Goal: Transaction & Acquisition: Purchase product/service

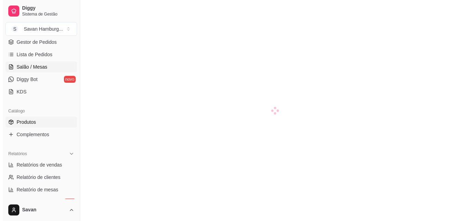
scroll to position [207, 0]
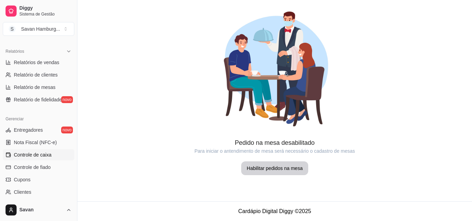
click at [40, 157] on span "Controle de caixa" at bounding box center [33, 155] width 38 height 7
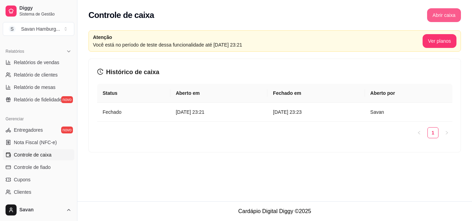
click at [439, 17] on button "Abrir caixa" at bounding box center [444, 15] width 34 height 14
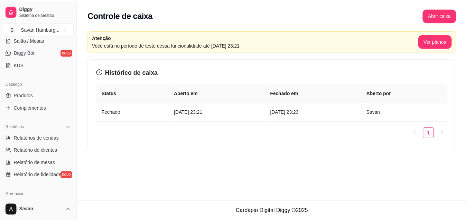
scroll to position [103, 0]
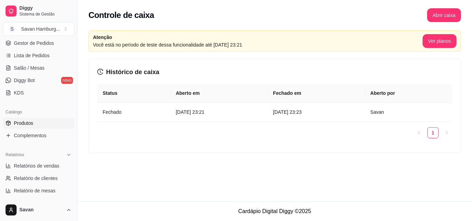
click at [23, 124] on span "Produtos" at bounding box center [23, 123] width 19 height 7
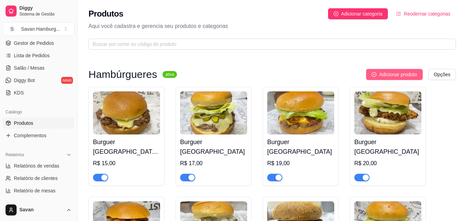
click at [377, 71] on button "Adicionar produto" at bounding box center [394, 74] width 57 height 11
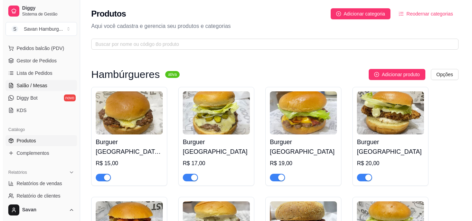
scroll to position [68, 0]
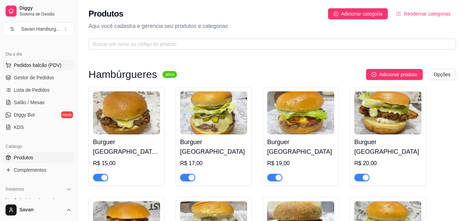
click at [38, 65] on span "Pedidos balcão (PDV)" at bounding box center [38, 65] width 48 height 7
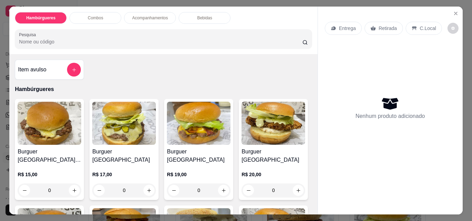
click at [222, 184] on div "0" at bounding box center [199, 191] width 64 height 14
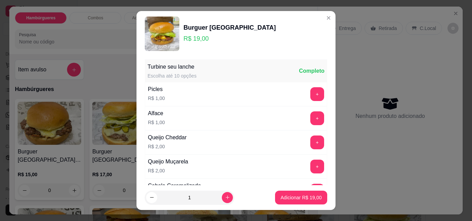
click at [222, 193] on button "increase-product-quantity" at bounding box center [227, 197] width 11 height 11
type input "2"
click at [280, 195] on p "Adicionar R$ 38,00" at bounding box center [300, 197] width 41 height 7
type input "2"
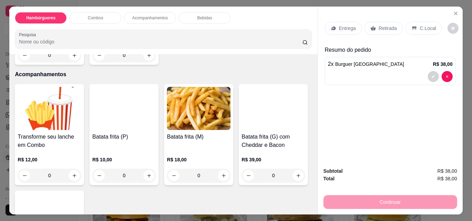
scroll to position [587, 0]
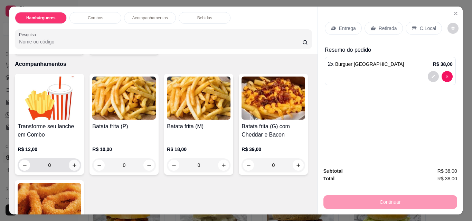
click at [73, 163] on icon "increase-product-quantity" at bounding box center [74, 165] width 5 height 5
type input "1"
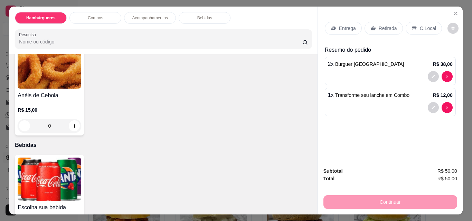
scroll to position [748, 0]
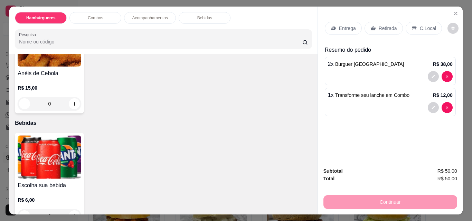
click at [68, 209] on div "0" at bounding box center [50, 216] width 64 height 14
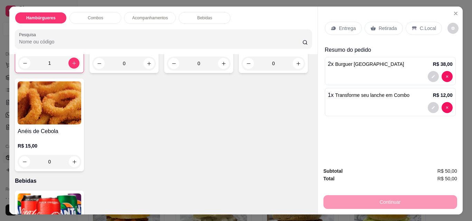
scroll to position [679, 0]
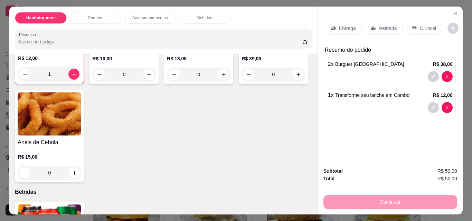
click at [391, 29] on p "Retirada" at bounding box center [388, 28] width 18 height 7
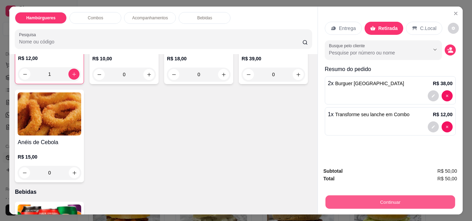
click at [386, 204] on button "Continuar" at bounding box center [390, 201] width 130 height 13
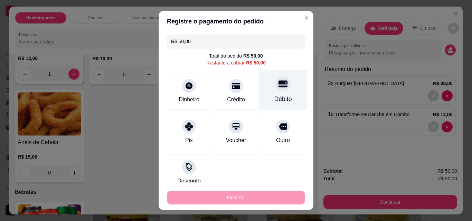
click at [259, 93] on div "Débito" at bounding box center [283, 90] width 49 height 40
type input "R$ 0,00"
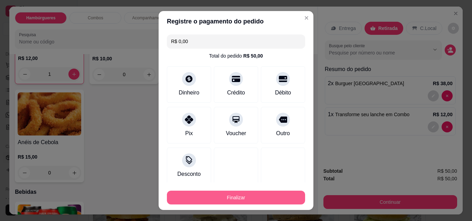
click at [226, 198] on button "Finalizar" at bounding box center [236, 198] width 138 height 14
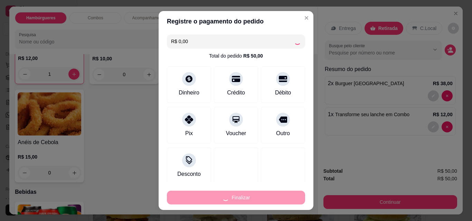
type input "0"
type input "-R$ 50,00"
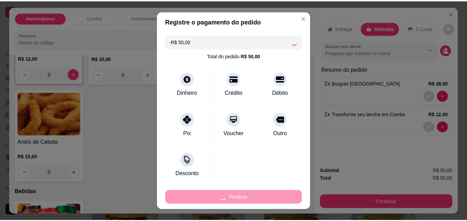
scroll to position [678, 0]
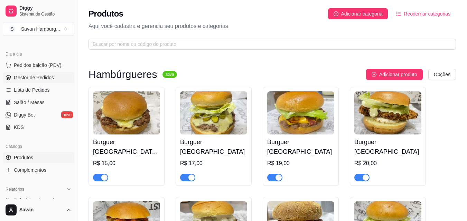
click at [41, 75] on span "Gestor de Pedidos" at bounding box center [34, 77] width 40 height 7
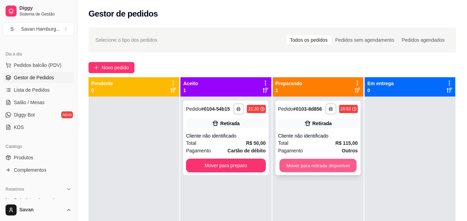
click at [301, 165] on button "Mover para retirada disponível" at bounding box center [317, 165] width 77 height 13
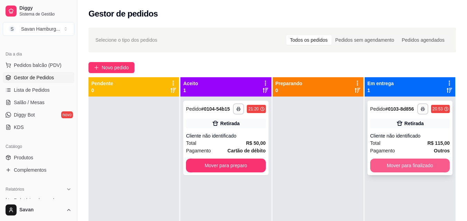
click at [420, 167] on button "Mover para finalizado" at bounding box center [409, 166] width 79 height 14
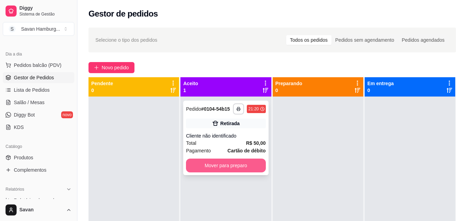
click at [232, 166] on button "Mover para preparo" at bounding box center [225, 166] width 79 height 14
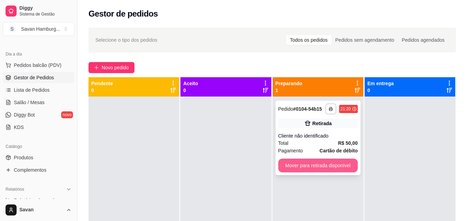
click at [330, 167] on button "Mover para retirada disponível" at bounding box center [317, 166] width 79 height 14
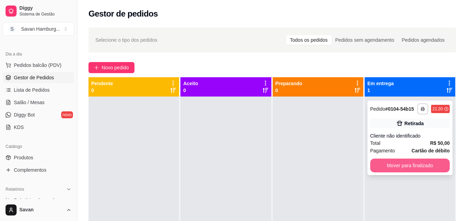
click at [429, 168] on button "Mover para finalizado" at bounding box center [409, 166] width 79 height 14
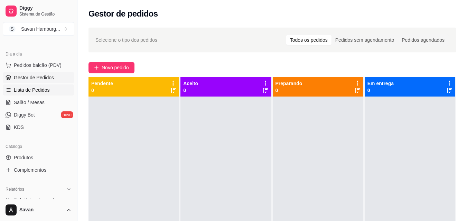
click at [41, 89] on span "Lista de Pedidos" at bounding box center [32, 90] width 36 height 7
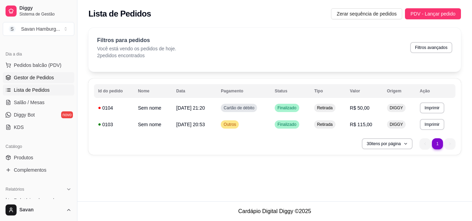
click at [34, 79] on span "Gestor de Pedidos" at bounding box center [34, 77] width 40 height 7
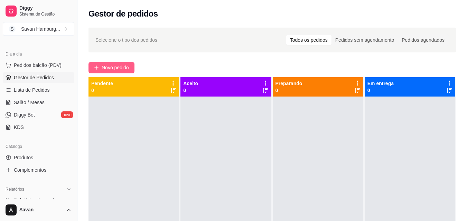
click at [117, 69] on span "Novo pedido" at bounding box center [115, 68] width 27 height 8
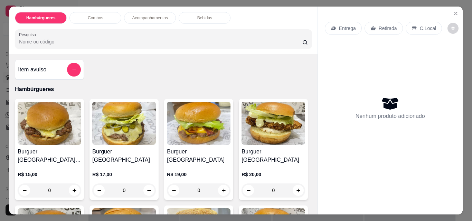
click at [69, 123] on img at bounding box center [50, 123] width 64 height 43
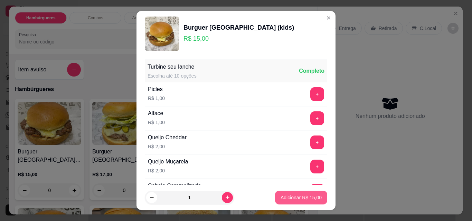
click at [291, 199] on p "Adicionar R$ 15,00" at bounding box center [300, 197] width 41 height 7
type input "1"
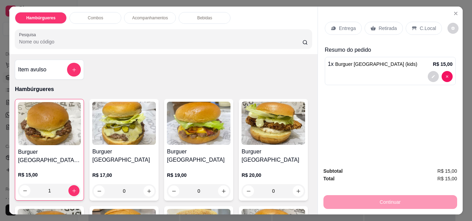
click at [379, 25] on p "Retirada" at bounding box center [388, 28] width 18 height 7
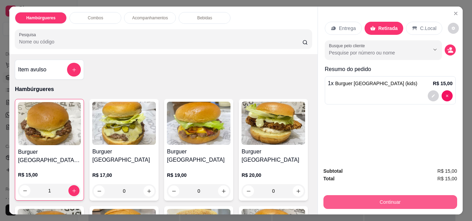
click at [374, 198] on button "Continuar" at bounding box center [390, 202] width 134 height 14
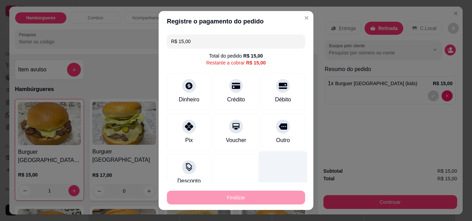
drag, startPoint x: 276, startPoint y: 133, endPoint x: 267, endPoint y: 149, distance: 17.7
click at [276, 133] on div "Outro" at bounding box center [283, 132] width 44 height 37
type input "R$ 0,00"
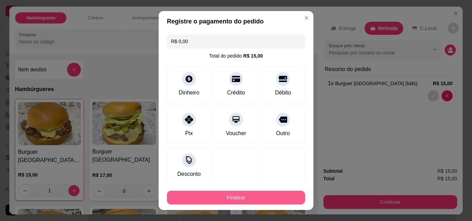
click at [245, 198] on button "Finalizar" at bounding box center [236, 198] width 138 height 14
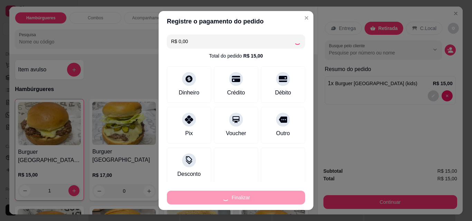
type input "0"
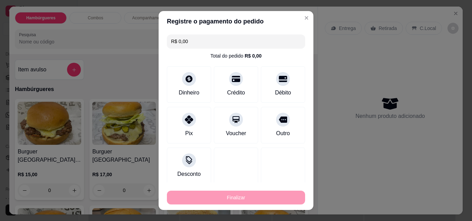
type input "-R$ 15,00"
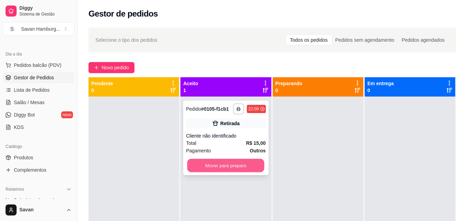
click at [235, 167] on button "Mover para preparo" at bounding box center [225, 165] width 77 height 13
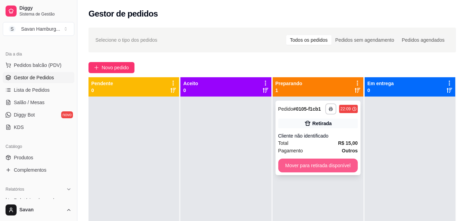
click at [327, 169] on button "Mover para retirada disponível" at bounding box center [317, 166] width 79 height 14
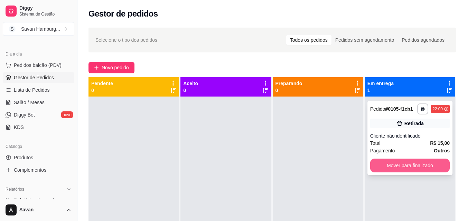
click at [407, 166] on button "Mover para finalizado" at bounding box center [409, 166] width 79 height 14
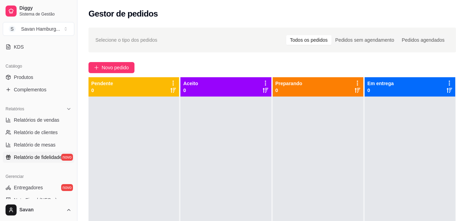
scroll to position [172, 0]
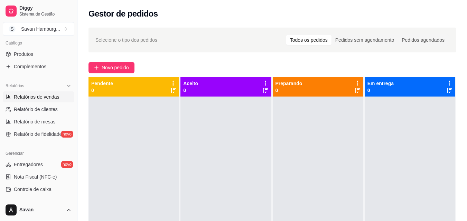
click at [46, 98] on span "Relatórios de vendas" at bounding box center [37, 97] width 46 height 7
select select "ALL"
select select "0"
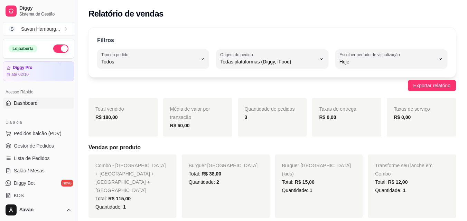
click at [31, 105] on span "Dashboard" at bounding box center [26, 103] width 24 height 7
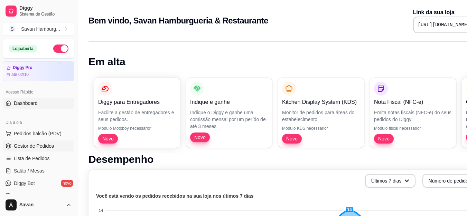
click at [37, 150] on link "Gestor de Pedidos" at bounding box center [38, 146] width 71 height 11
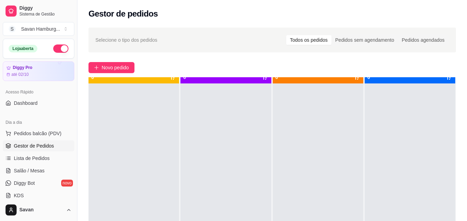
scroll to position [19, 0]
